Goal: Transaction & Acquisition: Purchase product/service

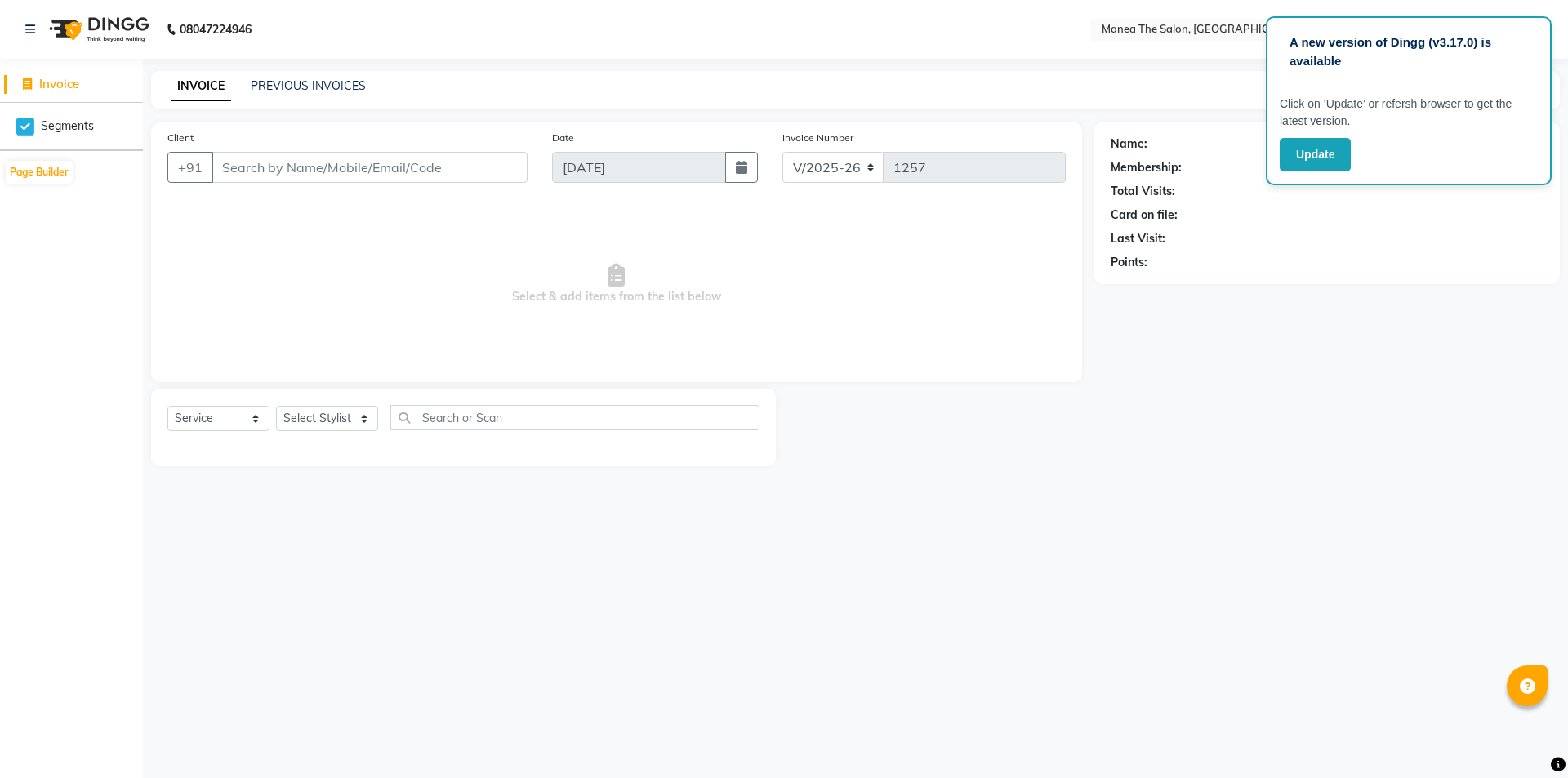
select select "6397"
select select "service"
click at [309, 423] on select "Select Stylist [PERSON_NAME] [PERSON_NAME] Aruna [PERSON_NAME] Manager [PERSON_…" at bounding box center [327, 419] width 102 height 25
select select "85836"
click at [276, 406] on select "Select Stylist [PERSON_NAME] [PERSON_NAME] Aruna [PERSON_NAME] Manager [PERSON_…" at bounding box center [327, 419] width 102 height 25
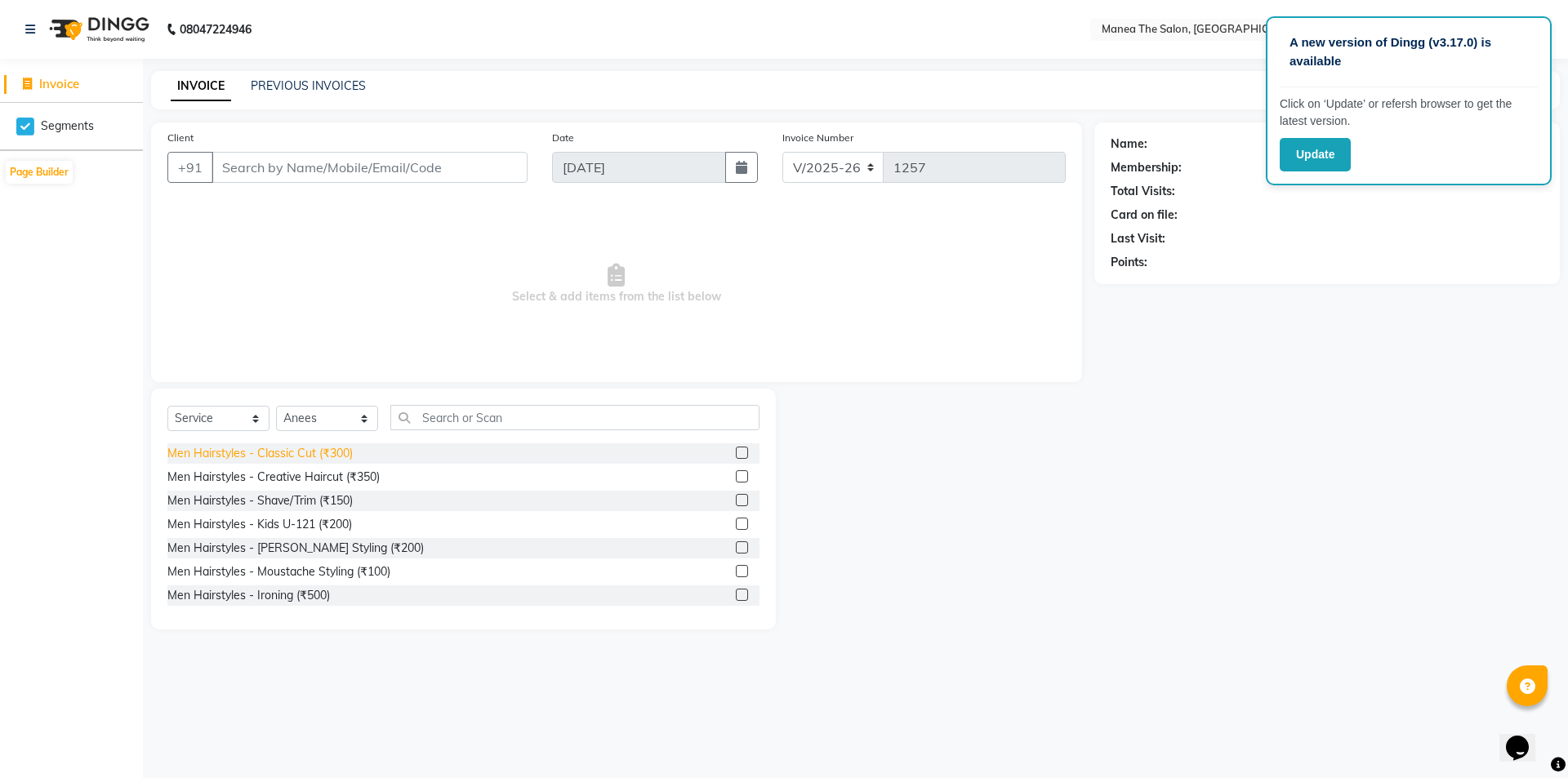
click at [310, 456] on div "Men Hairstyles - Classic Cut (₹300)" at bounding box center [259, 454] width 185 height 18
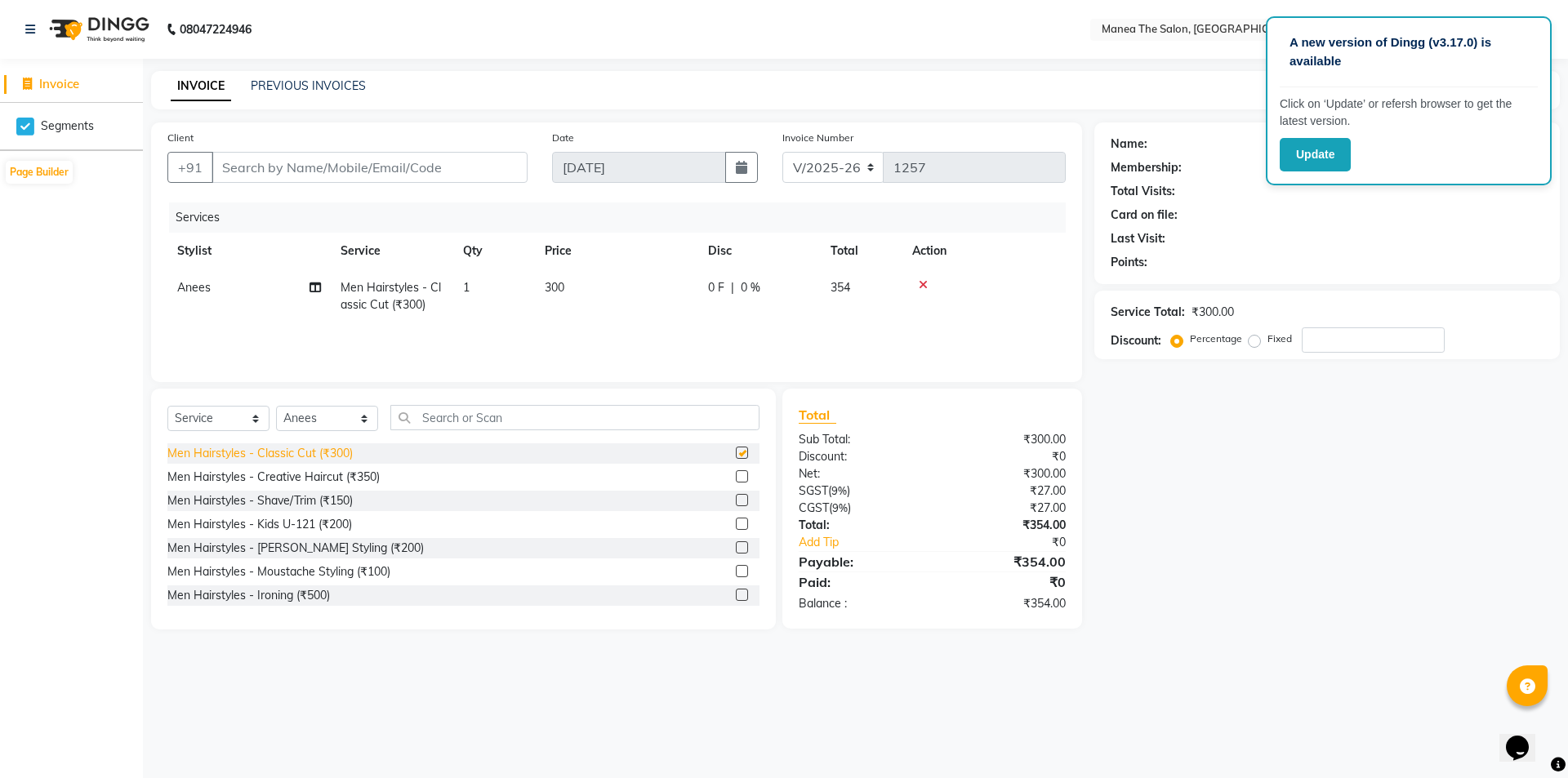
checkbox input "false"
click at [509, 167] on input "Client" at bounding box center [369, 167] width 316 height 31
type input "6"
type input "0"
type input "6303008126"
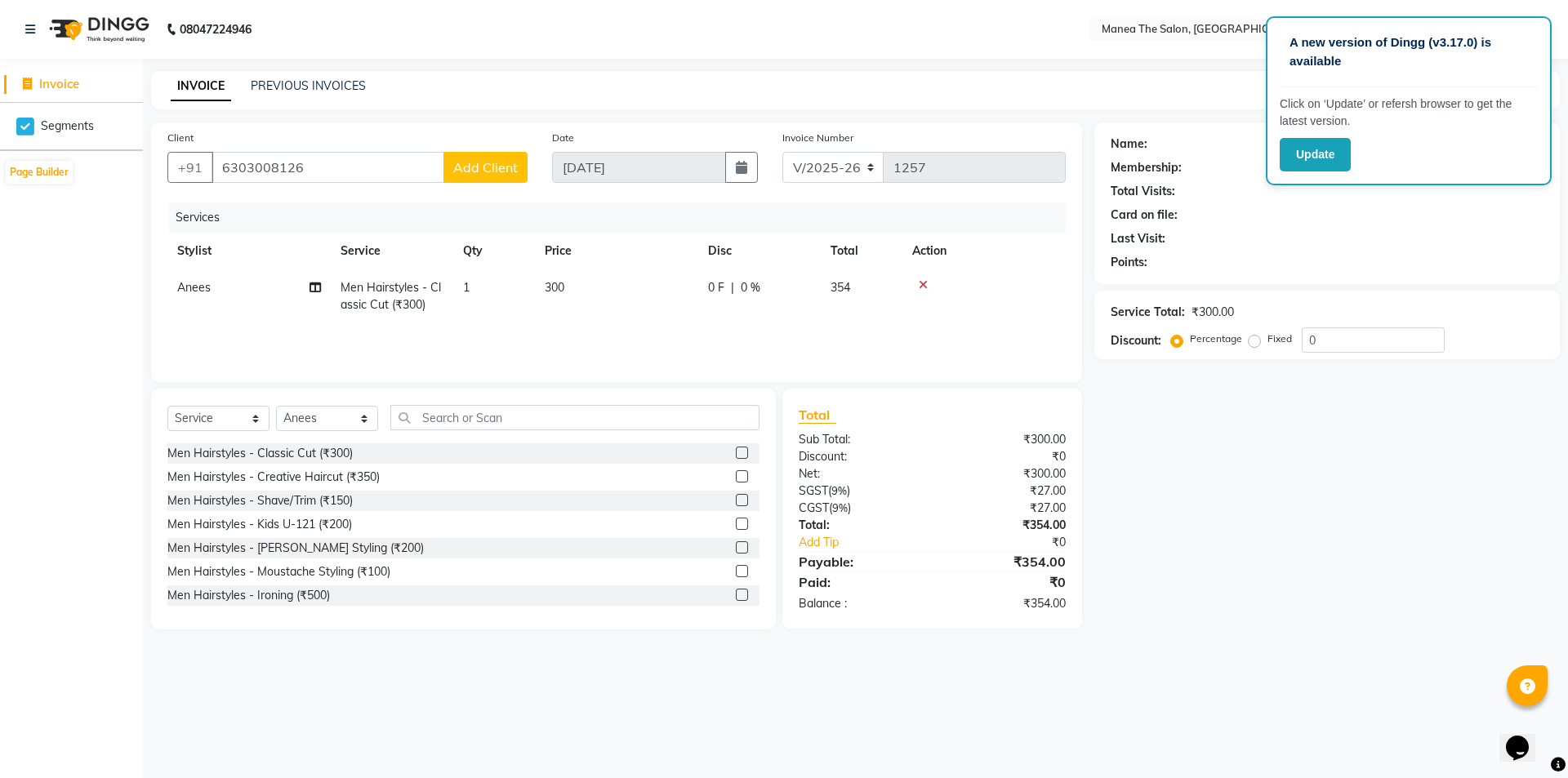
click at [484, 161] on span "Add Client" at bounding box center [485, 167] width 65 height 17
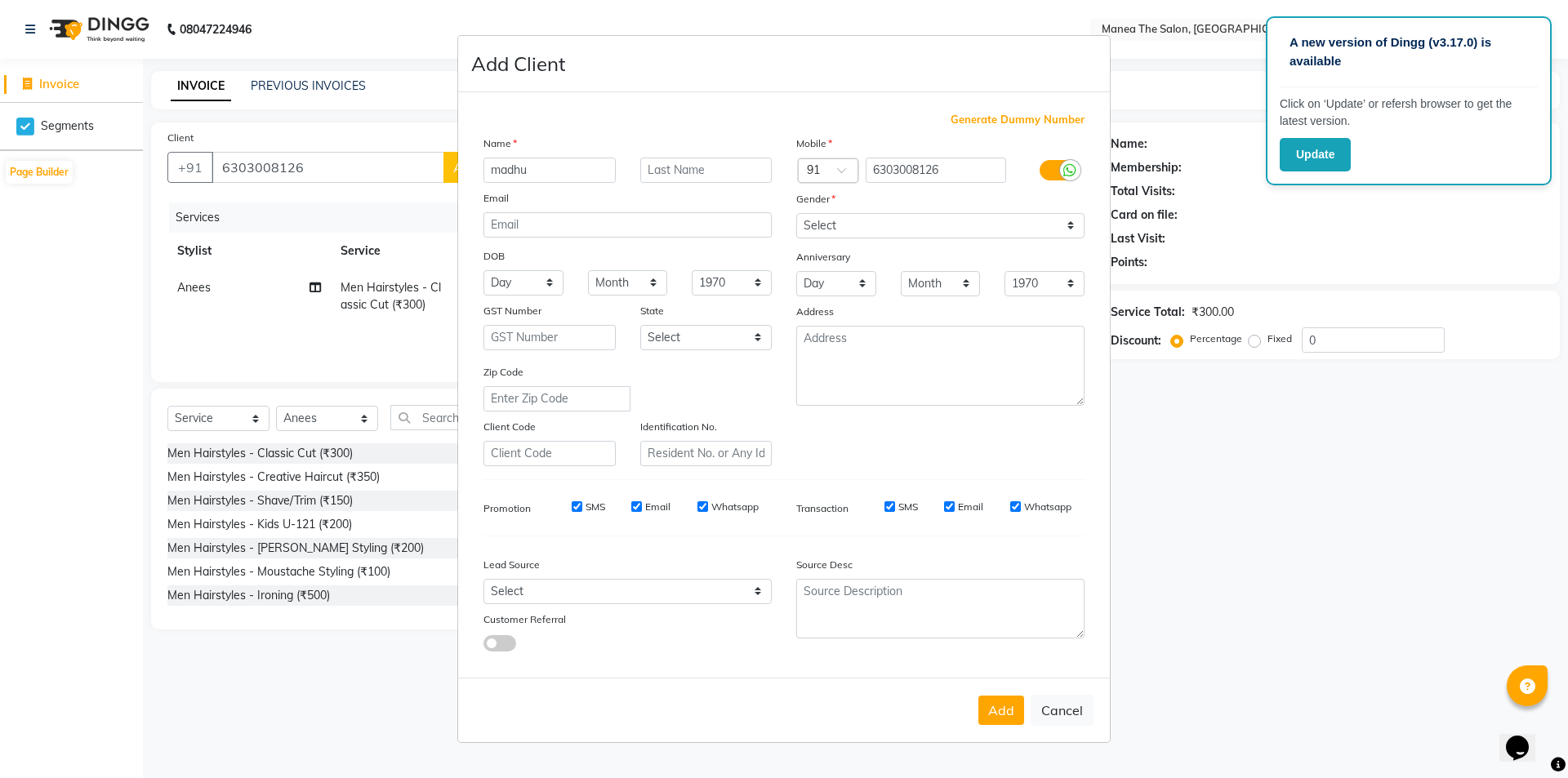
type input "madhu"
click at [811, 206] on div "Gender" at bounding box center [809, 201] width 52 height 23
click at [810, 195] on label "Gender" at bounding box center [815, 199] width 39 height 15
click at [807, 203] on label "Gender" at bounding box center [815, 199] width 39 height 15
click at [810, 216] on select "Select [DEMOGRAPHIC_DATA] [DEMOGRAPHIC_DATA] Other Prefer Not To Say" at bounding box center [940, 226] width 289 height 25
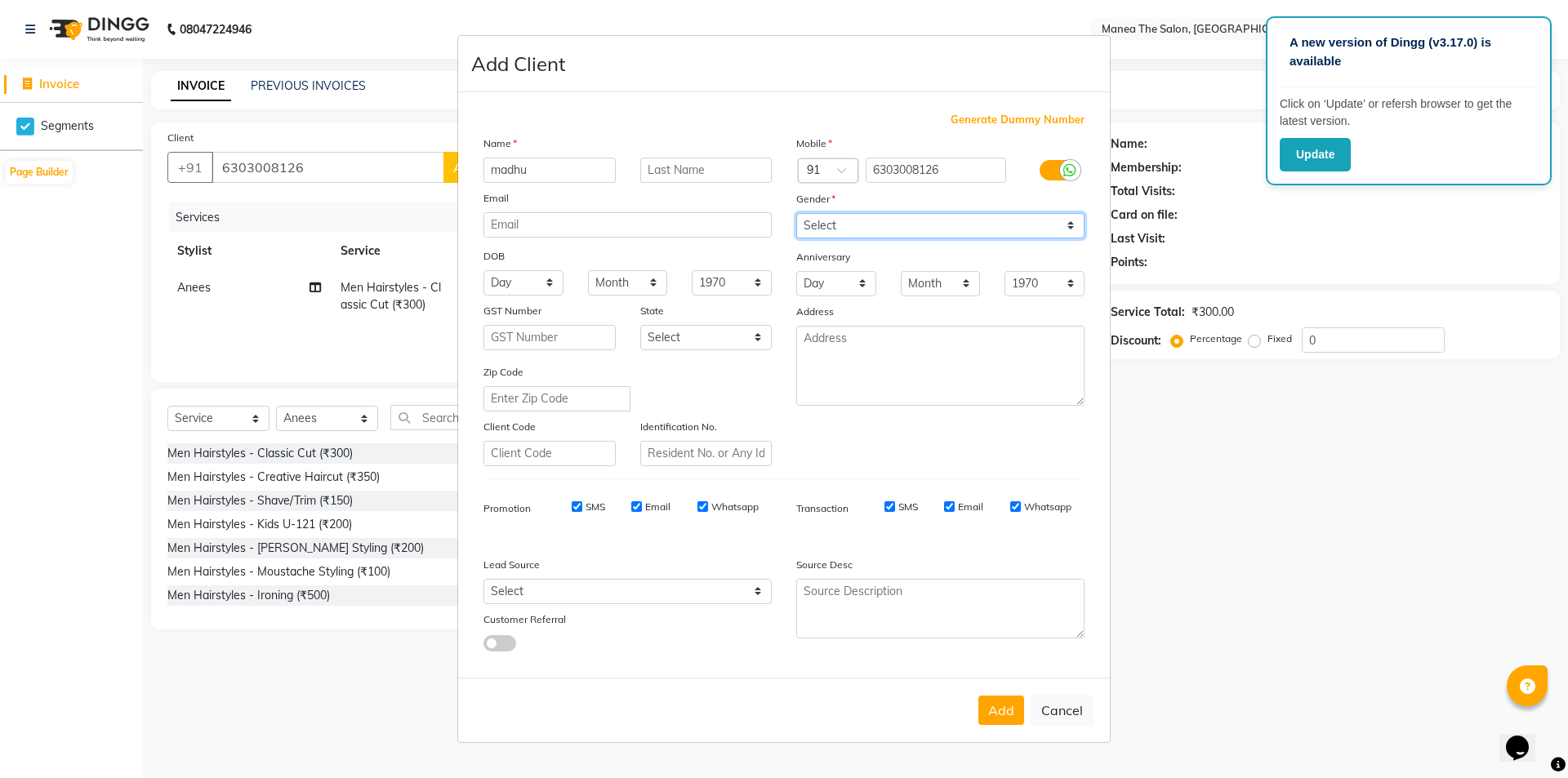
select select "[DEMOGRAPHIC_DATA]"
click at [796, 213] on select "Select [DEMOGRAPHIC_DATA] [DEMOGRAPHIC_DATA] Other Prefer Not To Say" at bounding box center [940, 226] width 289 height 25
click at [1007, 703] on button "Add" at bounding box center [1001, 710] width 46 height 29
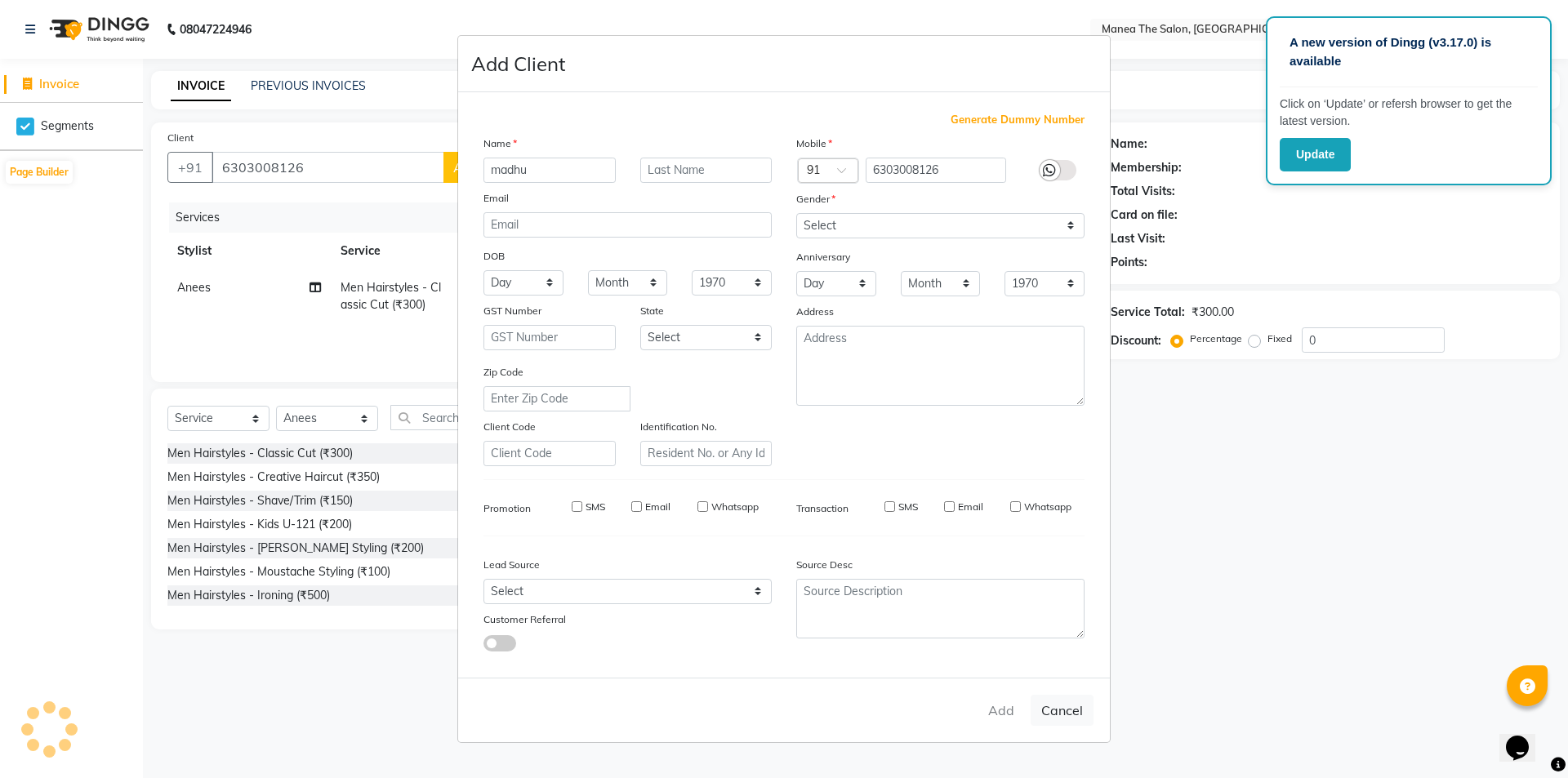
type input "63******26"
select select
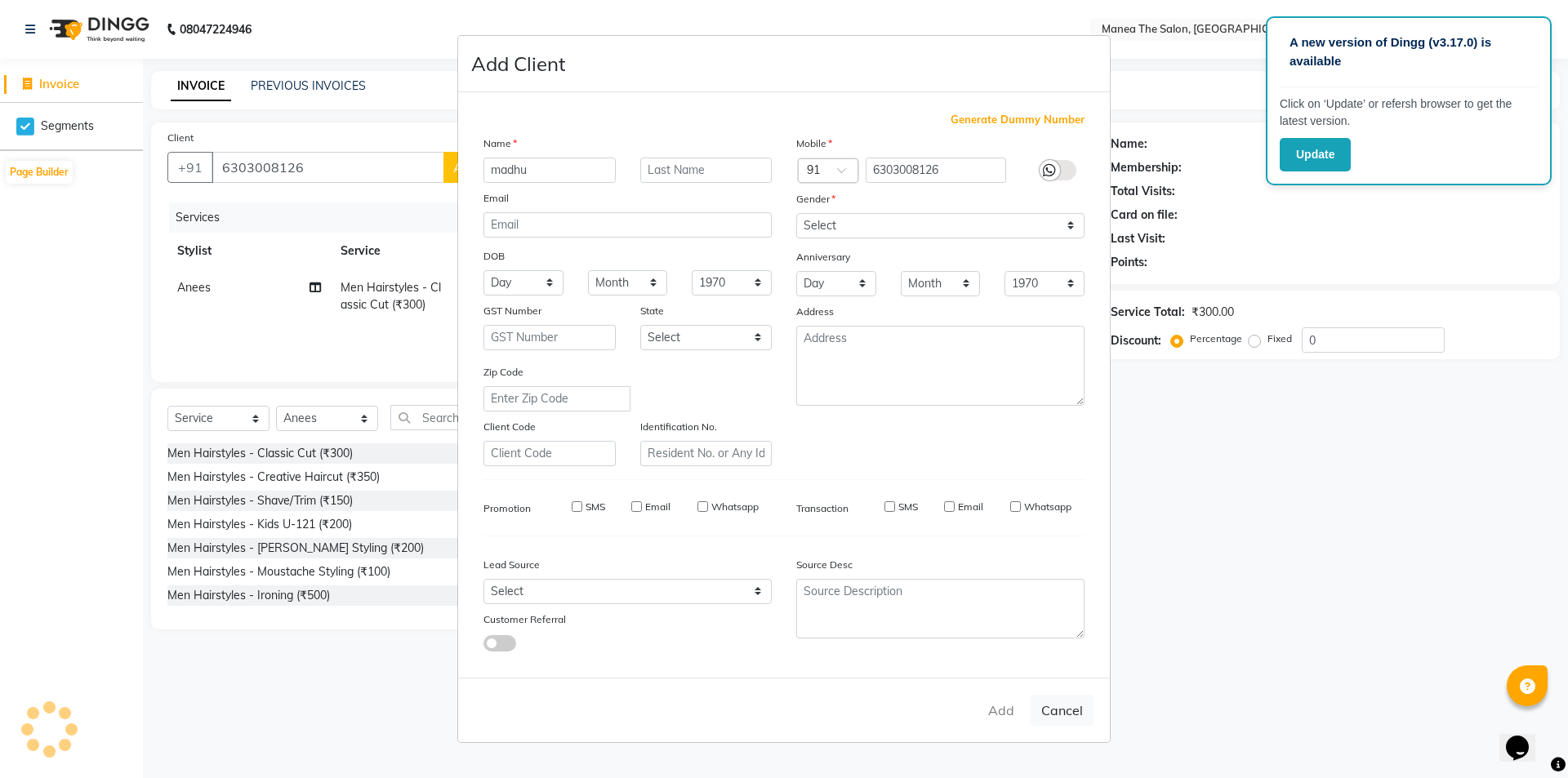
select select
checkbox input "false"
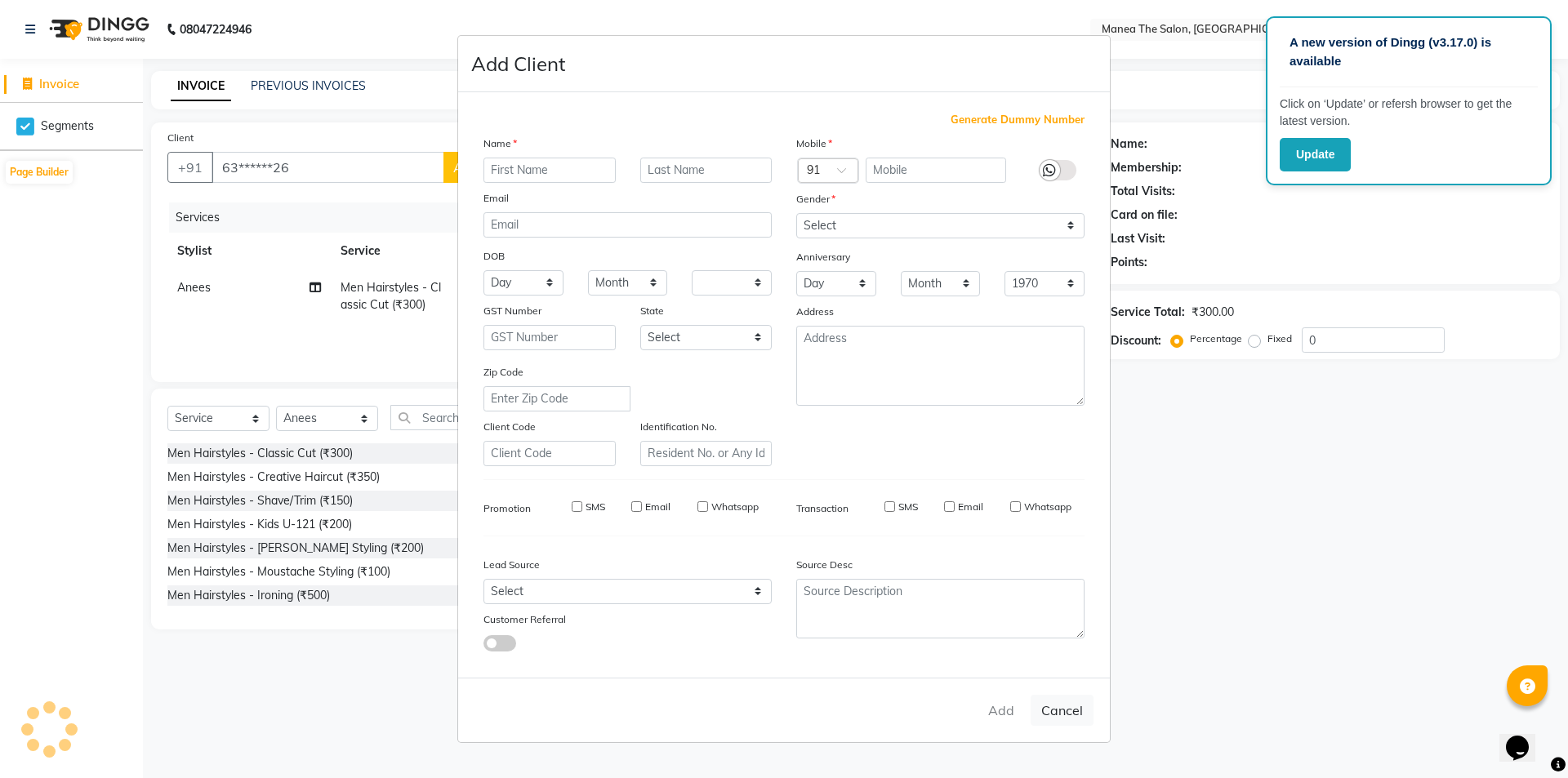
checkbox input "false"
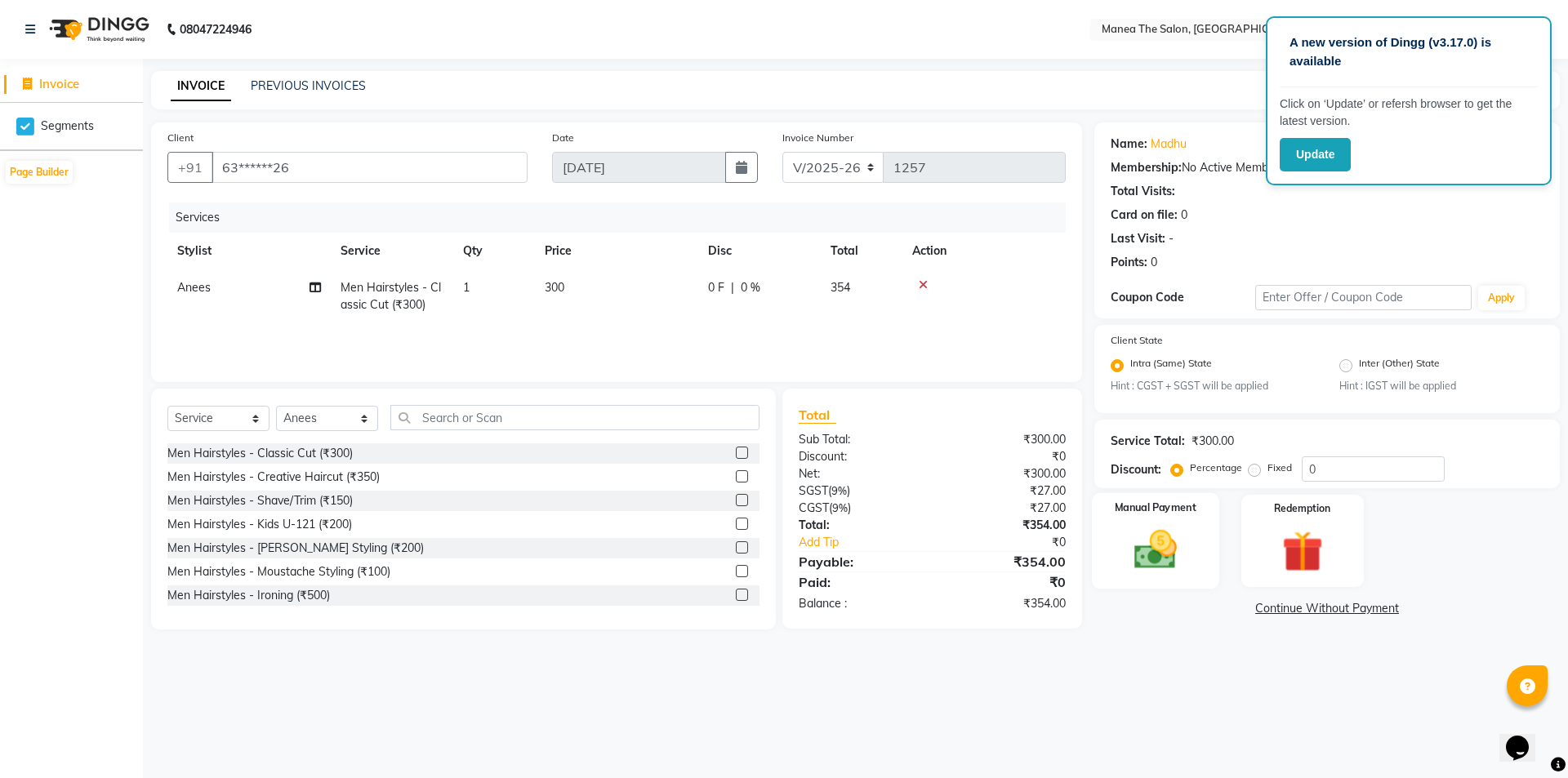
click at [1161, 558] on img at bounding box center [1156, 550] width 70 height 50
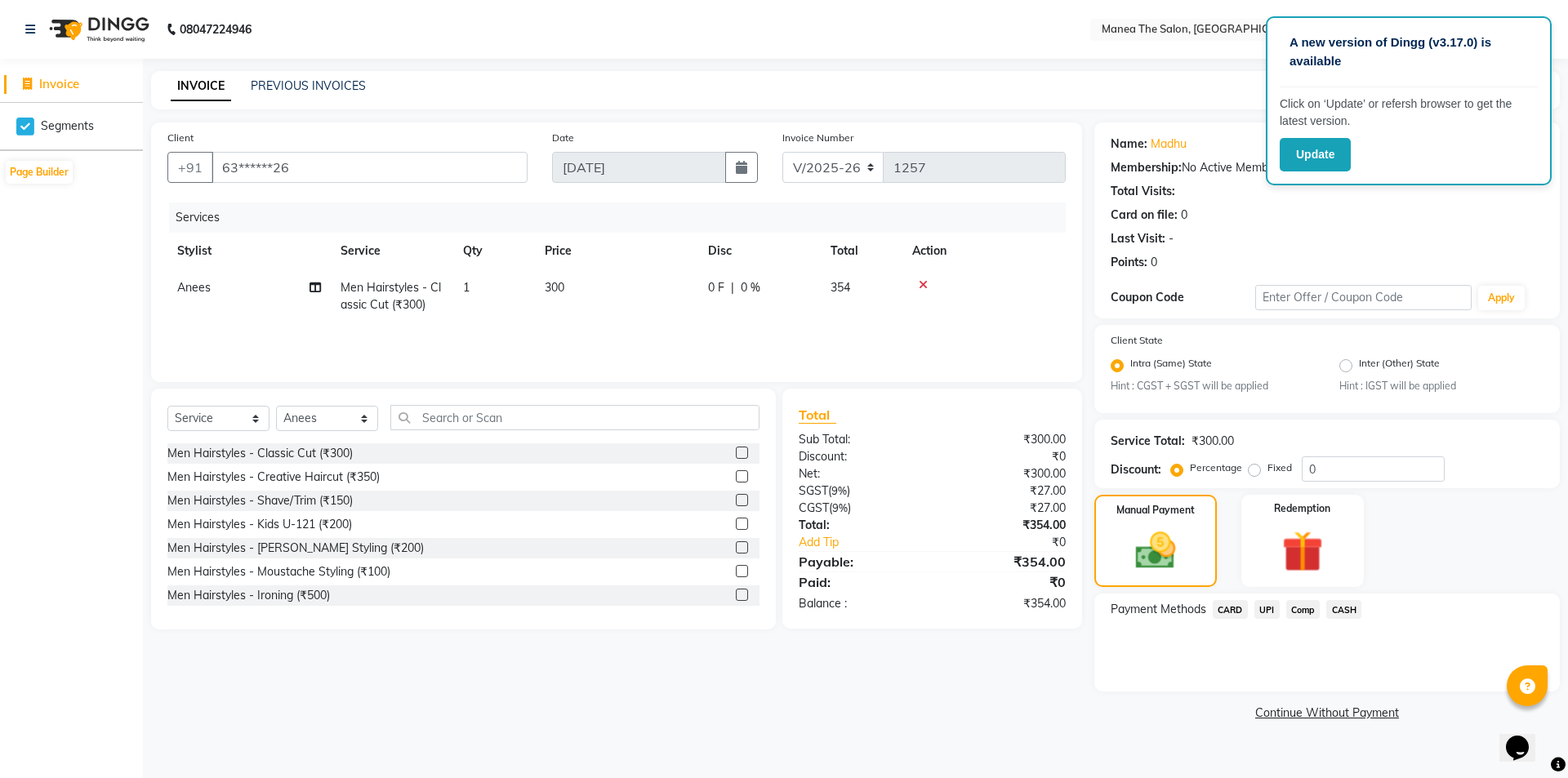
click at [1257, 611] on span "UPI" at bounding box center [1268, 609] width 25 height 19
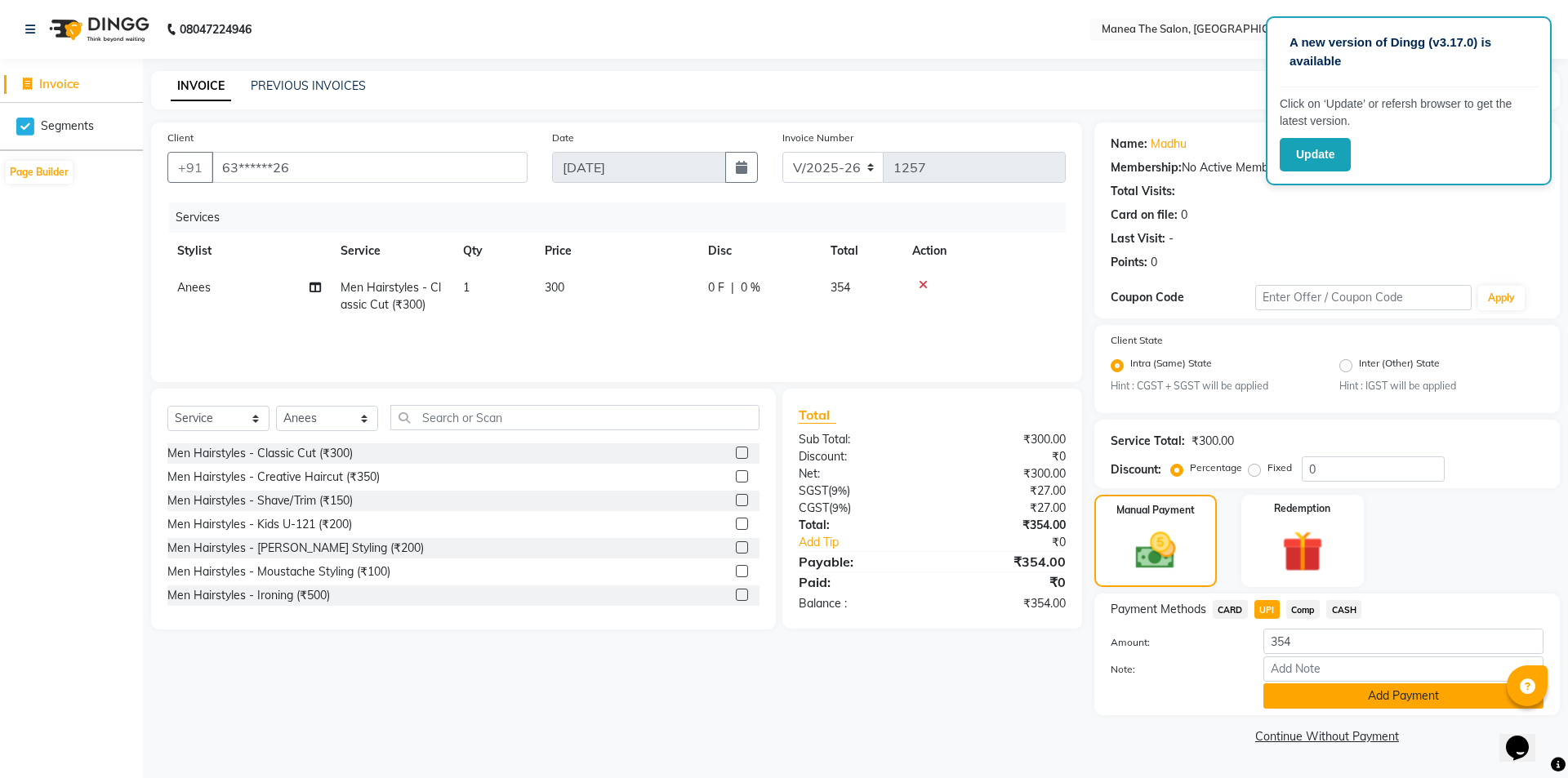
click at [1362, 701] on button "Add Payment" at bounding box center [1404, 696] width 280 height 25
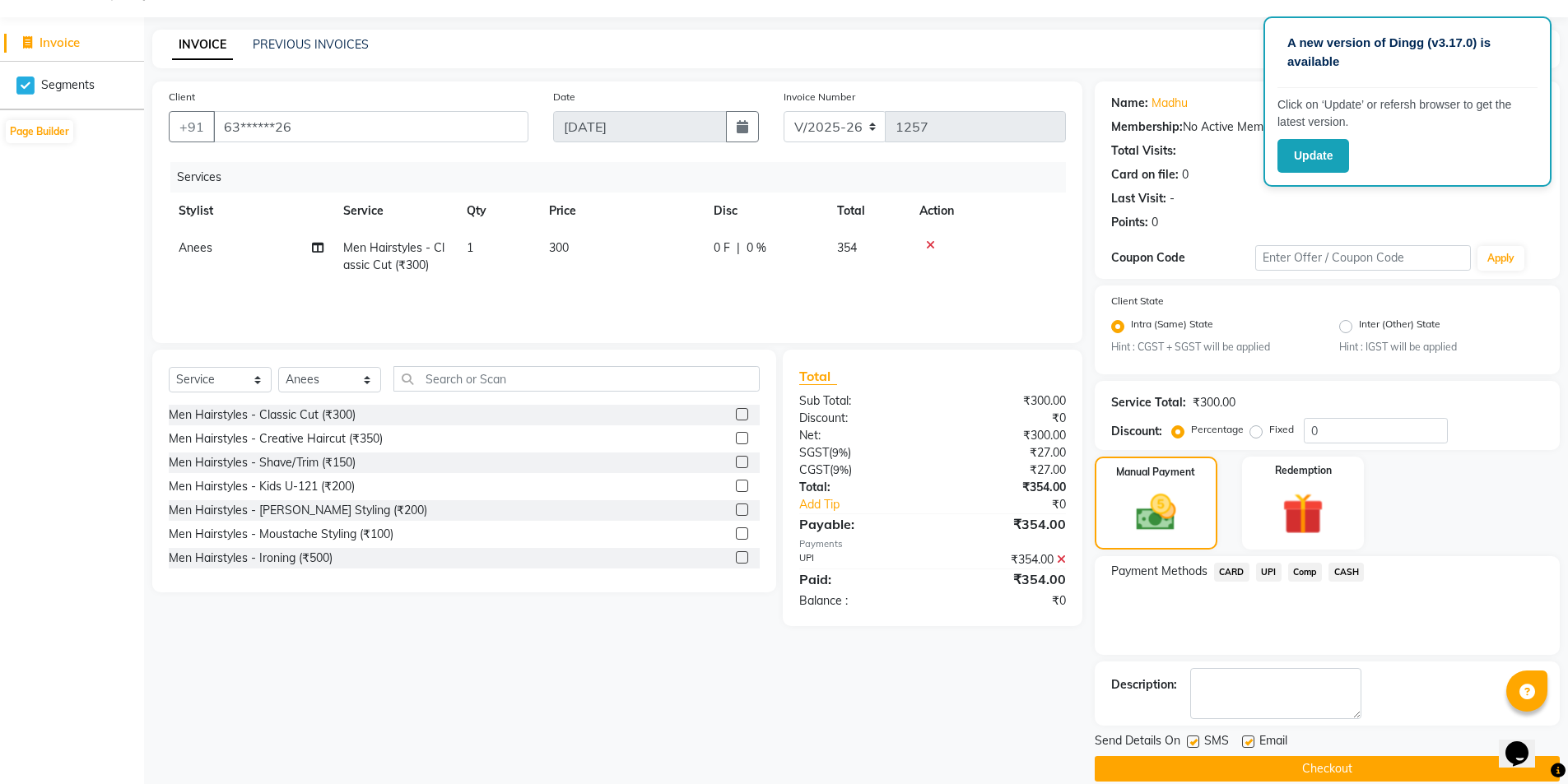
scroll to position [64, 0]
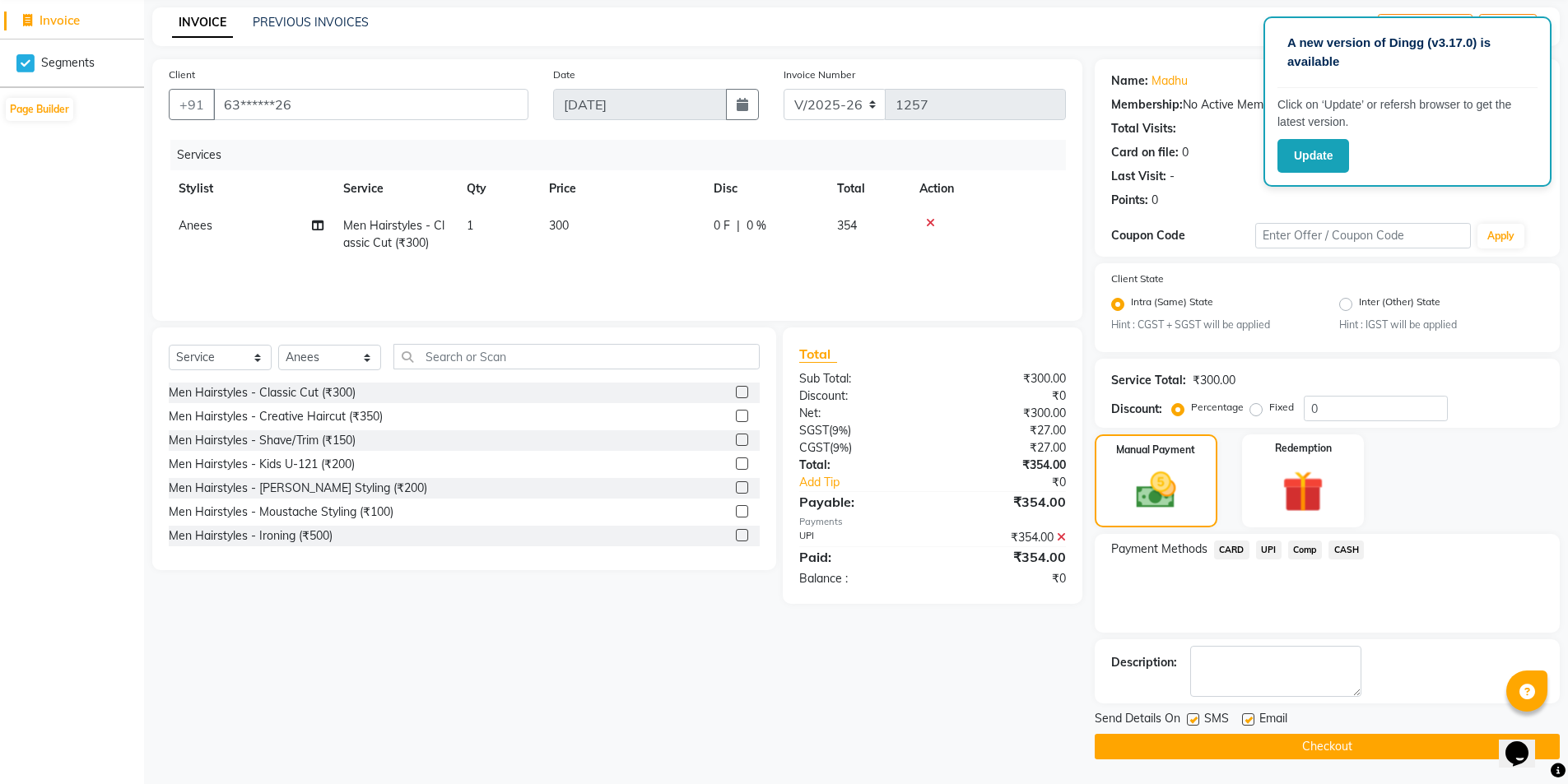
click at [1389, 743] on button "Checkout" at bounding box center [1327, 747] width 465 height 26
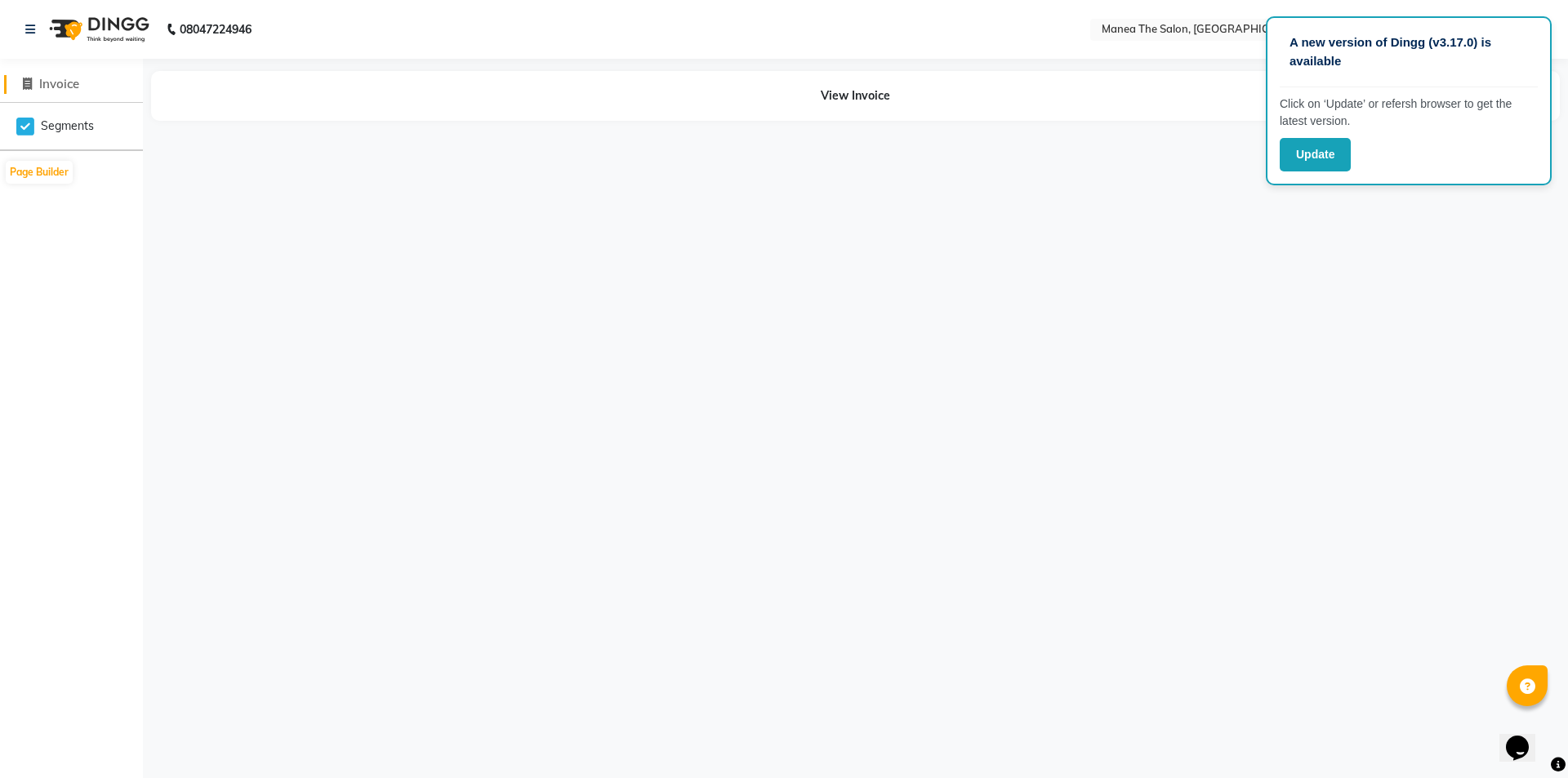
click at [64, 81] on span "Invoice" at bounding box center [59, 84] width 40 height 16
select select "service"
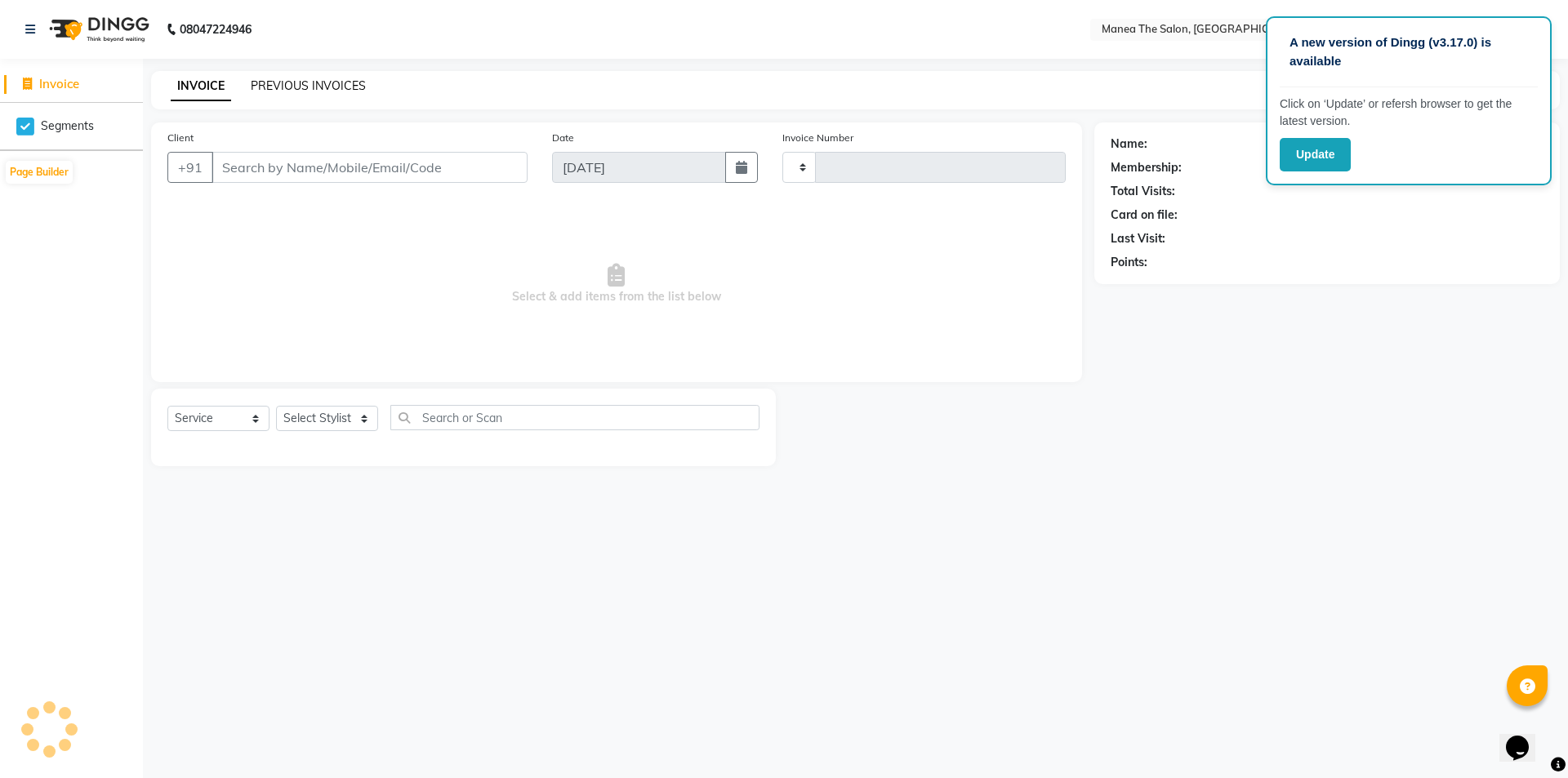
type input "1258"
select select "6397"
click at [295, 86] on link "PREVIOUS INVOICES" at bounding box center [308, 85] width 115 height 15
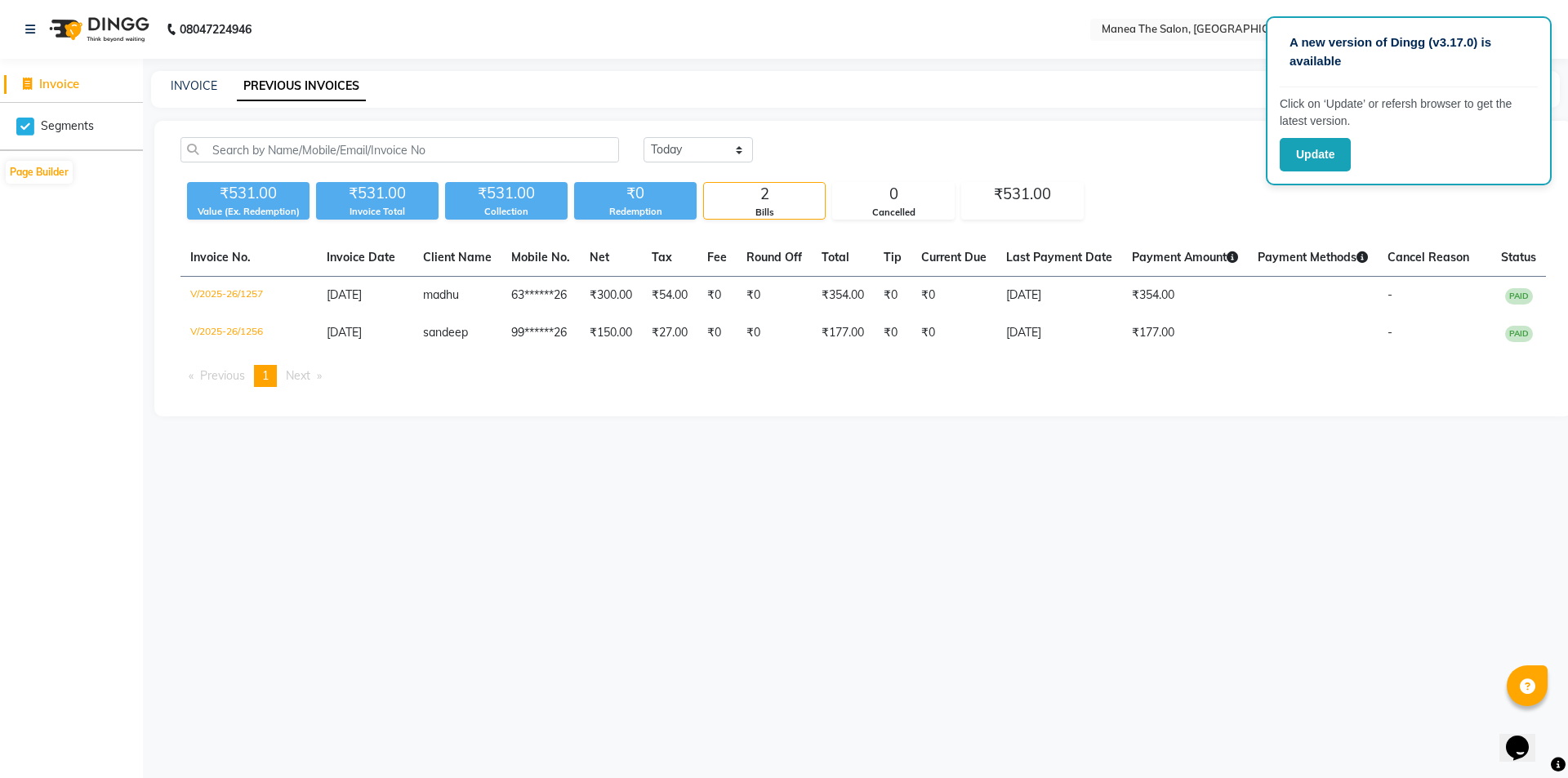
click at [194, 94] on div "INVOICE" at bounding box center [194, 86] width 47 height 18
click at [195, 88] on link "INVOICE" at bounding box center [194, 85] width 47 height 15
select select "6397"
select select "service"
